Goal: Communication & Community: Answer question/provide support

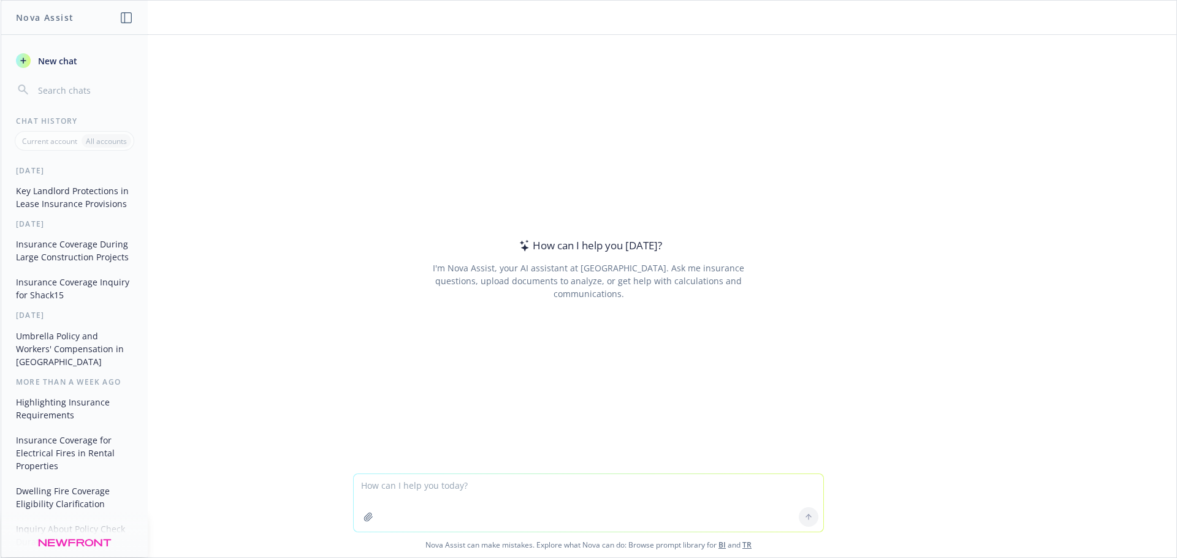
click at [382, 486] on textarea at bounding box center [588, 503] width 469 height 58
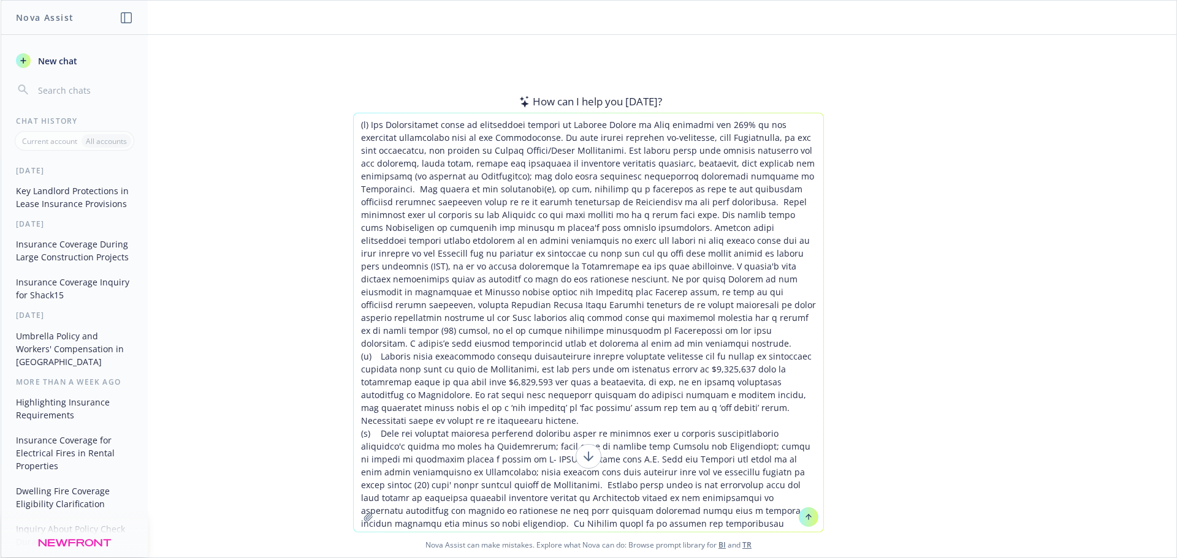
scroll to position [1027, 0]
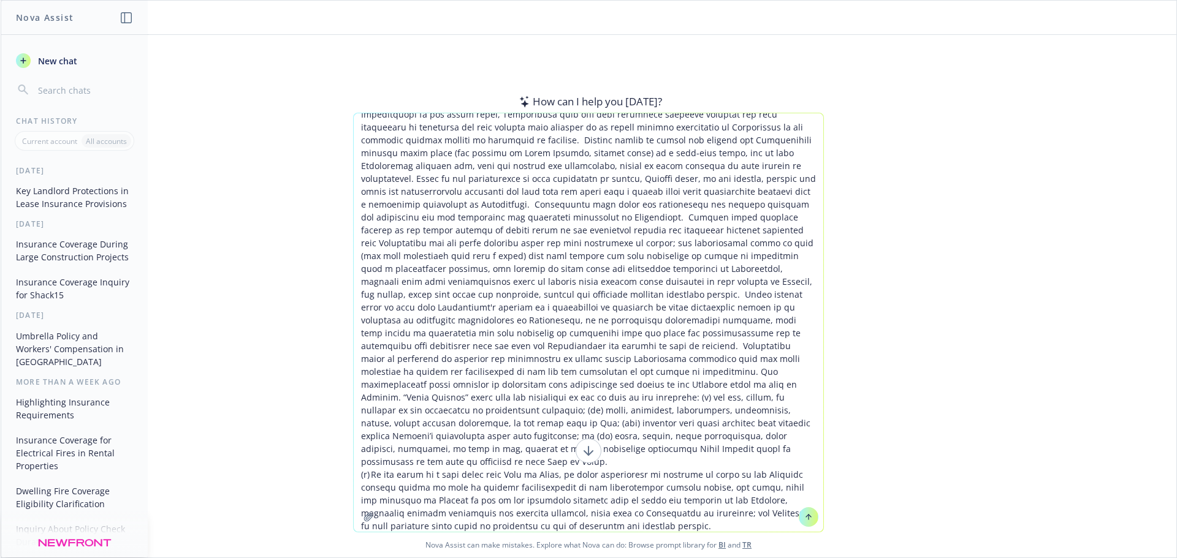
type textarea "(a) The Improvements shall be continually insured by Special Causes of Loss cov…"
click at [804, 521] on icon at bounding box center [808, 517] width 9 height 9
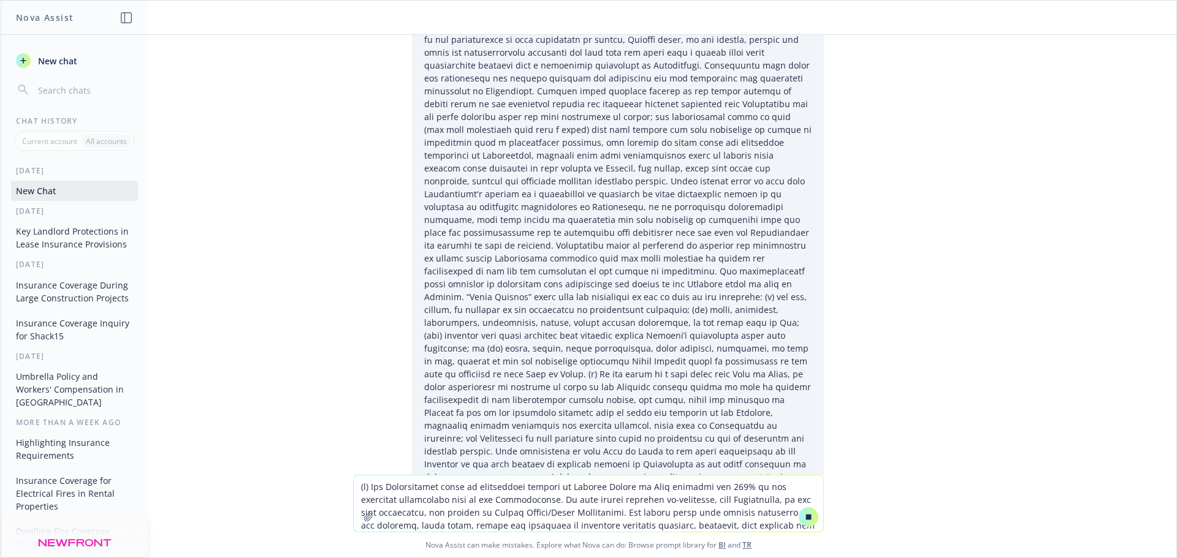
scroll to position [1237, 0]
click at [811, 512] on button at bounding box center [808, 517] width 20 height 20
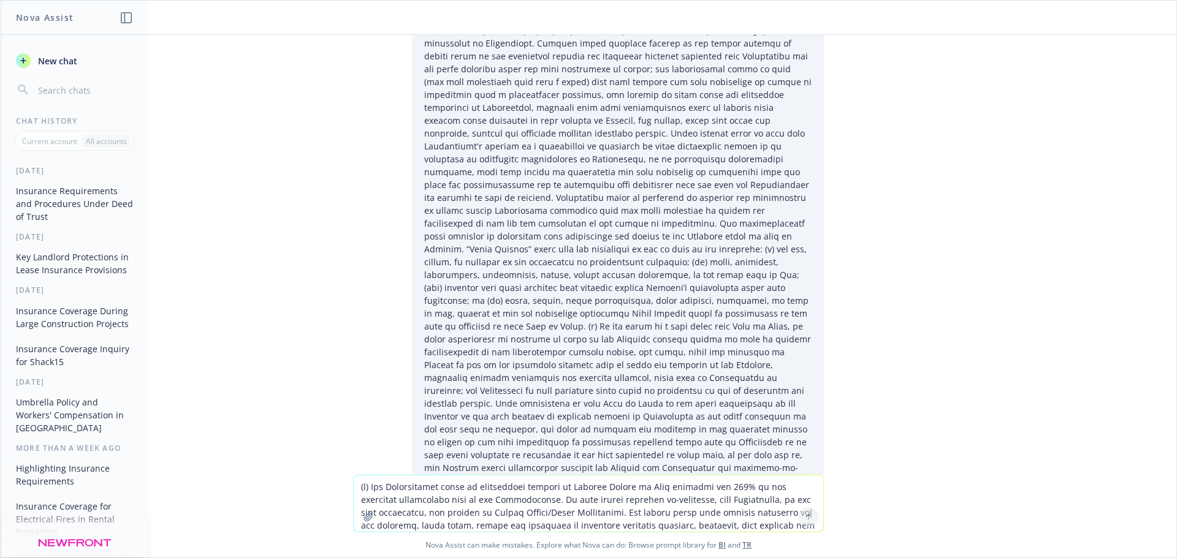
click at [444, 478] on textarea at bounding box center [588, 504] width 469 height 56
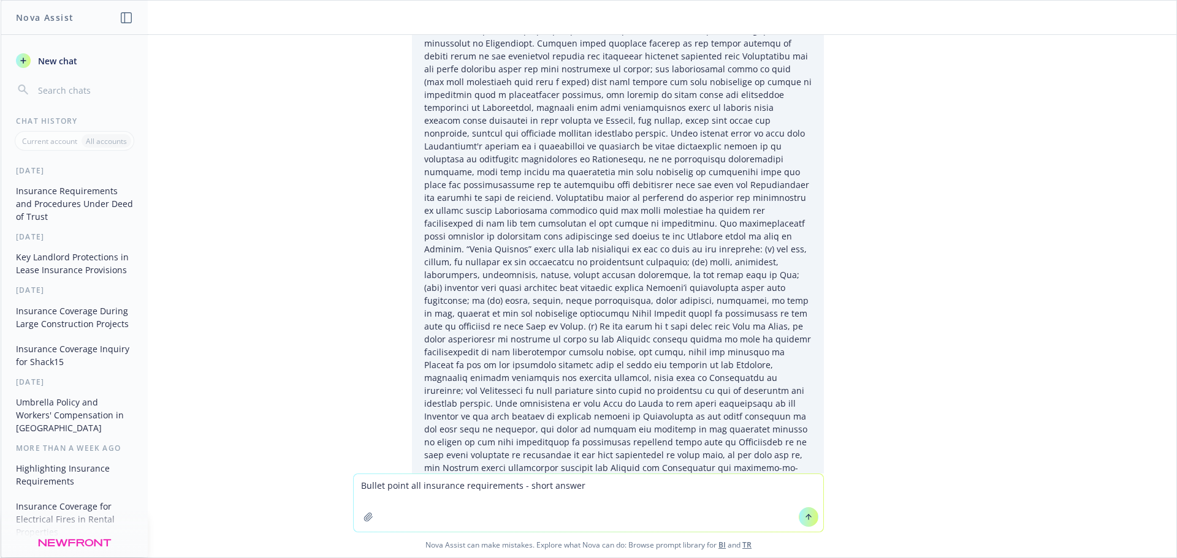
type textarea "Bullet point all insurance requirements - short answers"
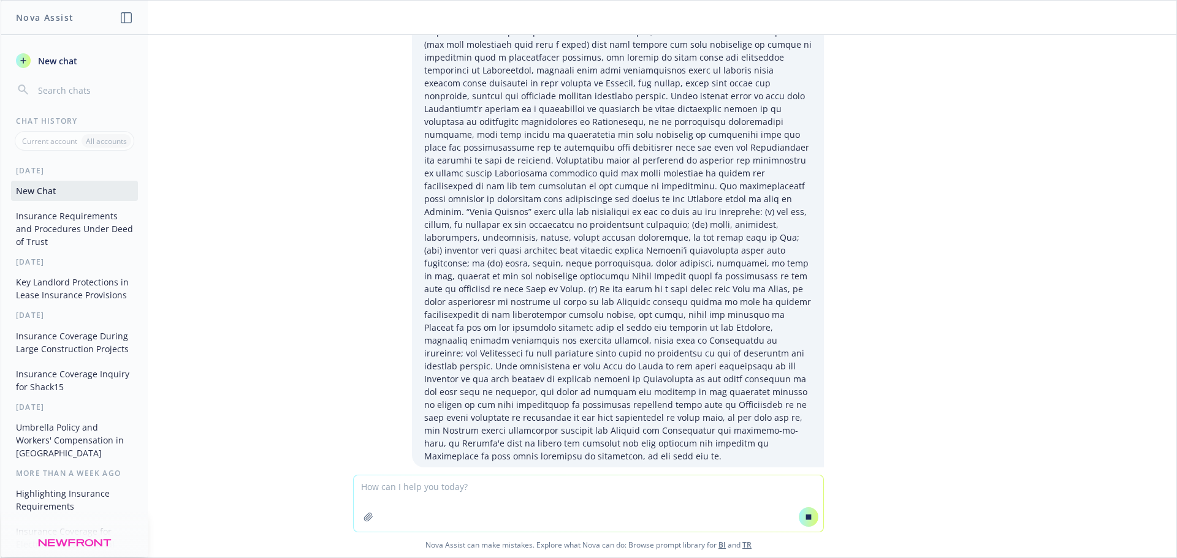
scroll to position [1304, 0]
click at [265, 263] on div "Bullet point all insurance requirements - short answers" at bounding box center [588, 255] width 1175 height 440
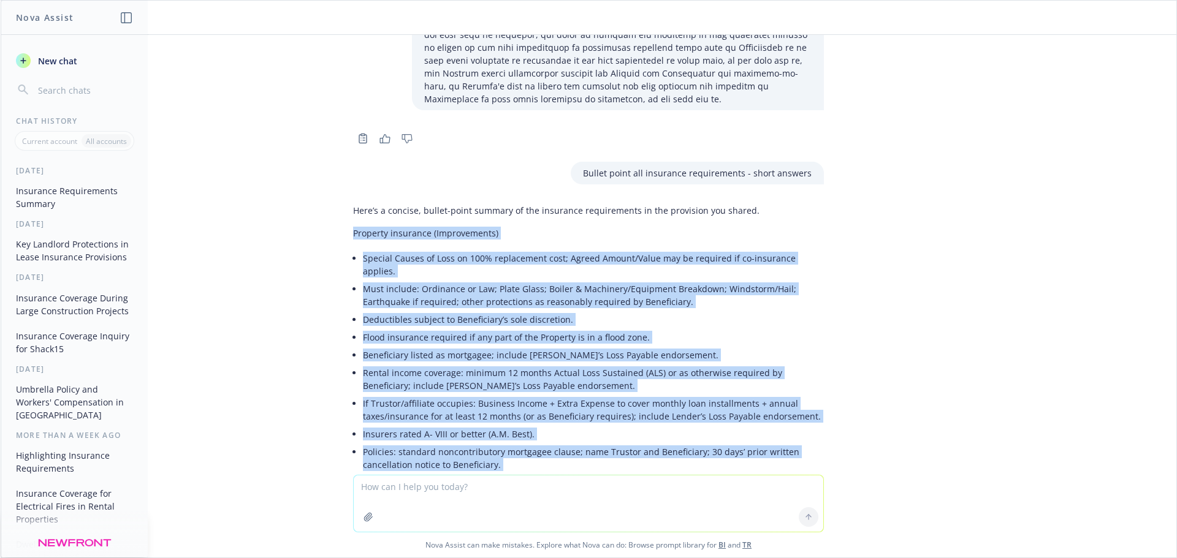
scroll to position [1661, 0]
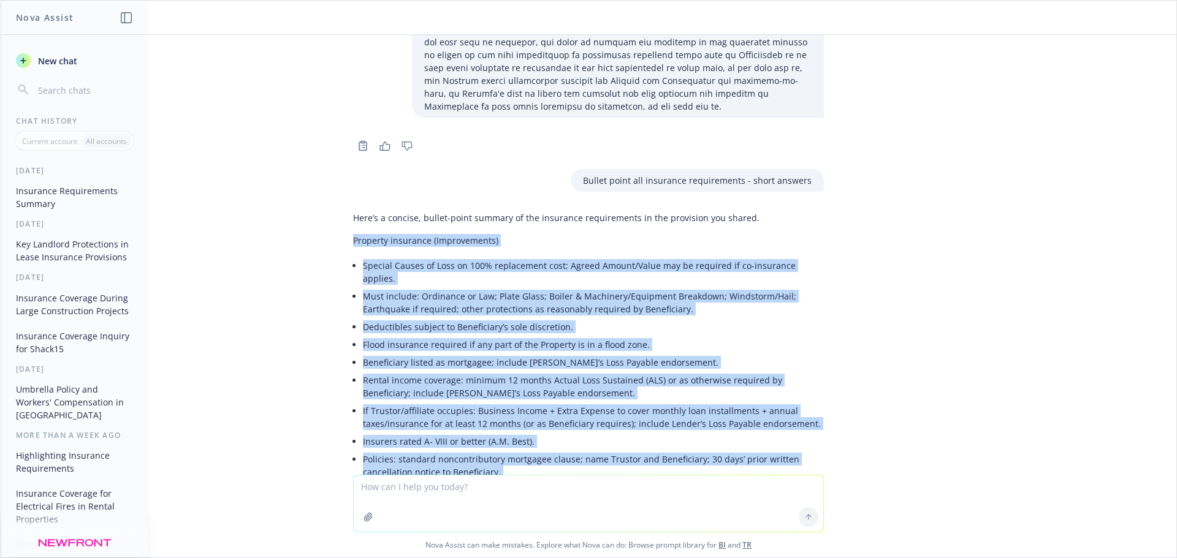
drag, startPoint x: 620, startPoint y: 376, endPoint x: 327, endPoint y: 129, distance: 382.7
click at [327, 129] on div "Copy to clipboard Thumbs up Thumbs down Bullet point all insurance requirements…" at bounding box center [588, 255] width 1175 height 440
copy div "Loremips dolorsita (Consectetura) Elitsed Doeius te Inci ut 920% laboreetdol ma…"
